Goal: Task Accomplishment & Management: Manage account settings

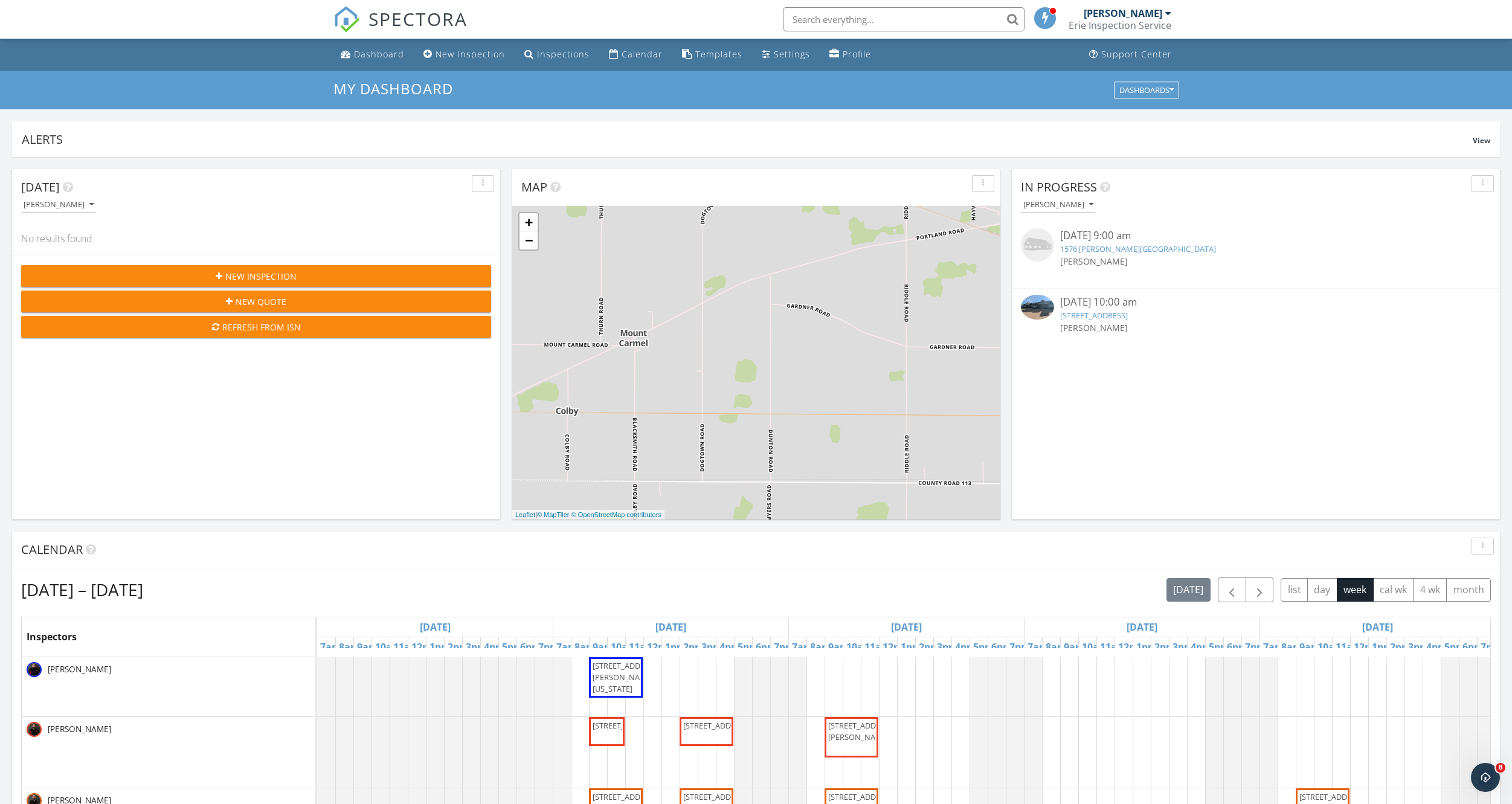
click at [1128, 313] on link "[STREET_ADDRESS]" at bounding box center [1094, 315] width 68 height 11
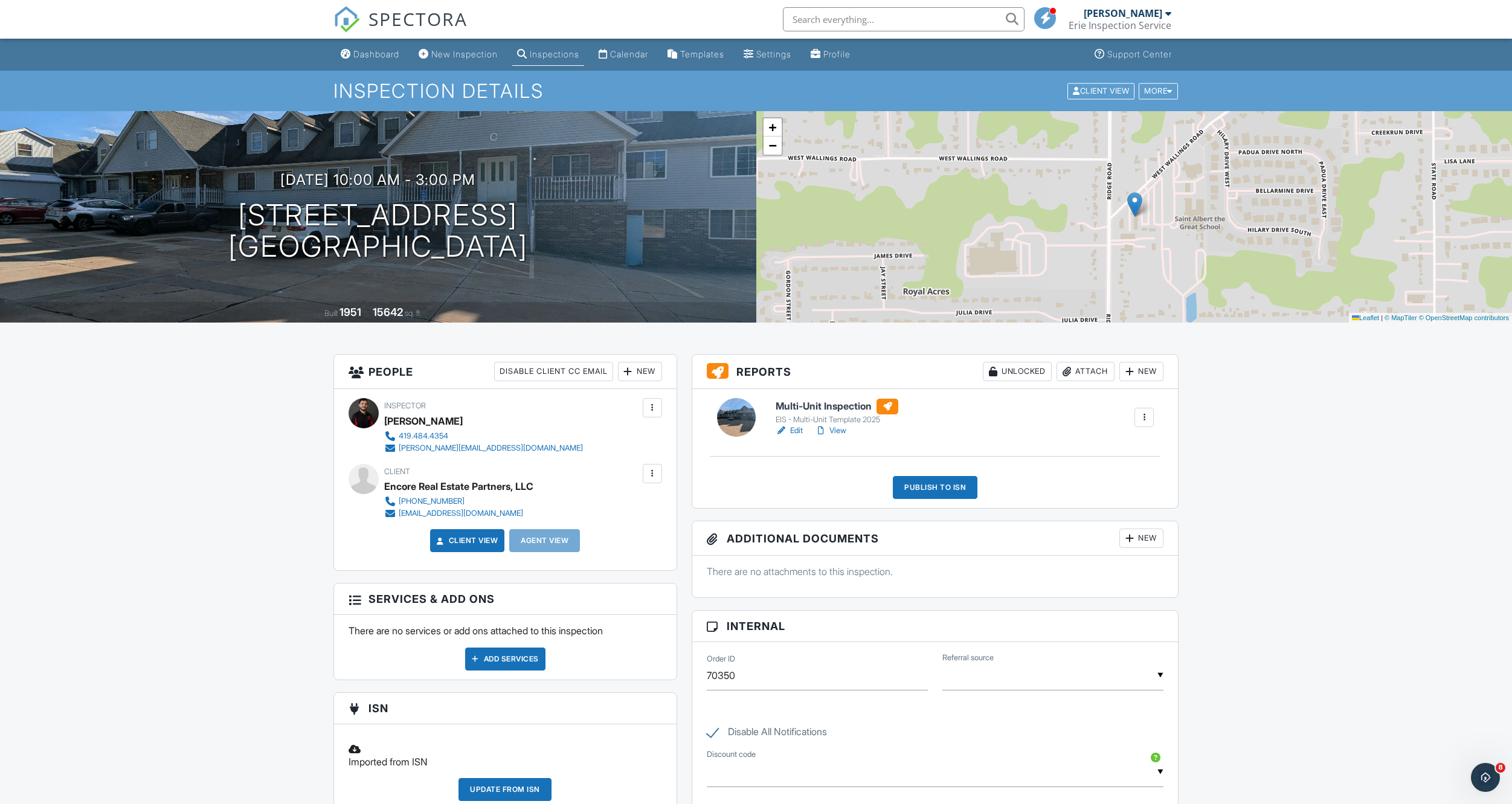
click at [793, 429] on link "Edit" at bounding box center [789, 431] width 28 height 12
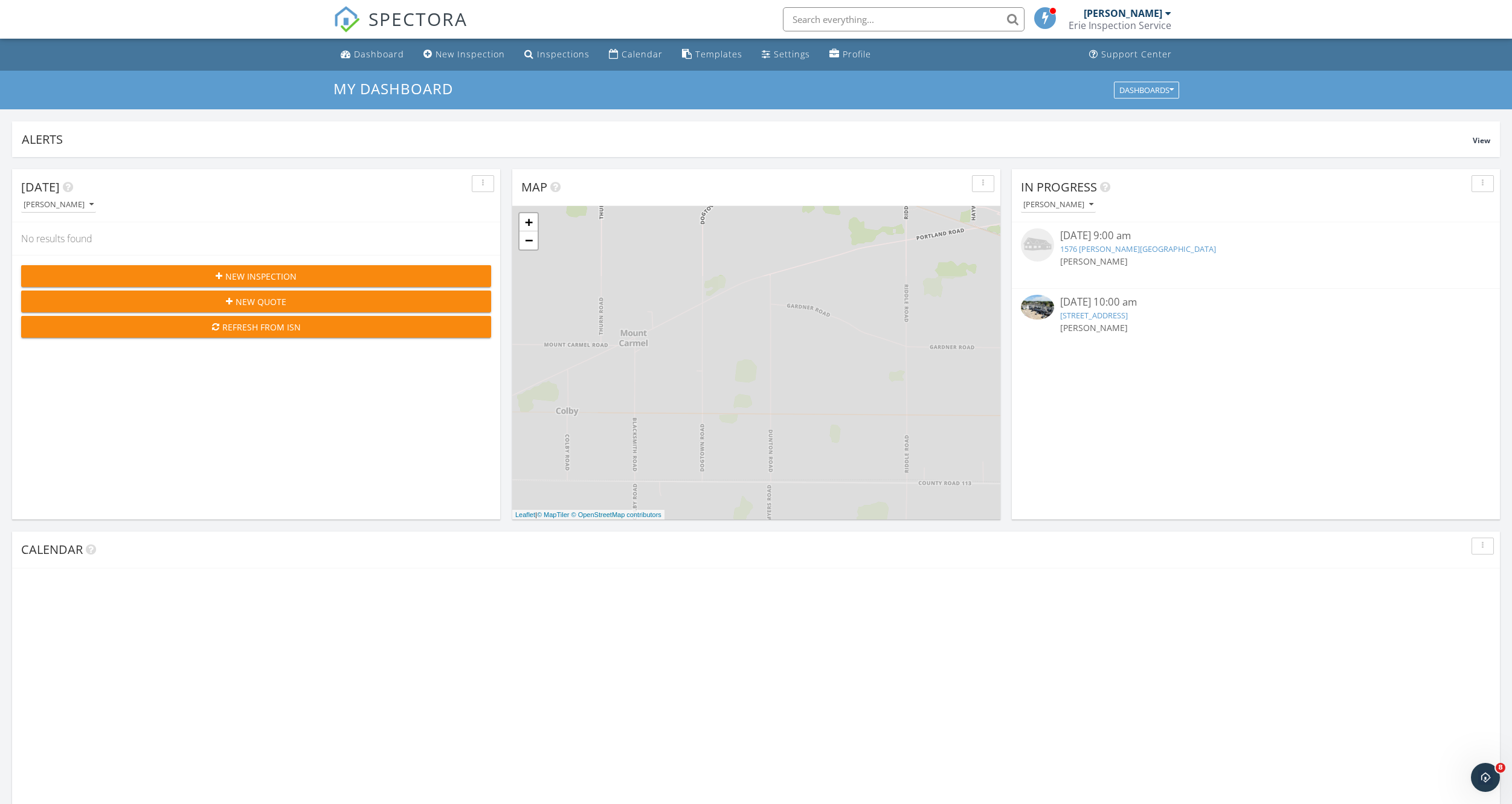
scroll to position [1118, 1531]
